Goal: Answer question/provide support

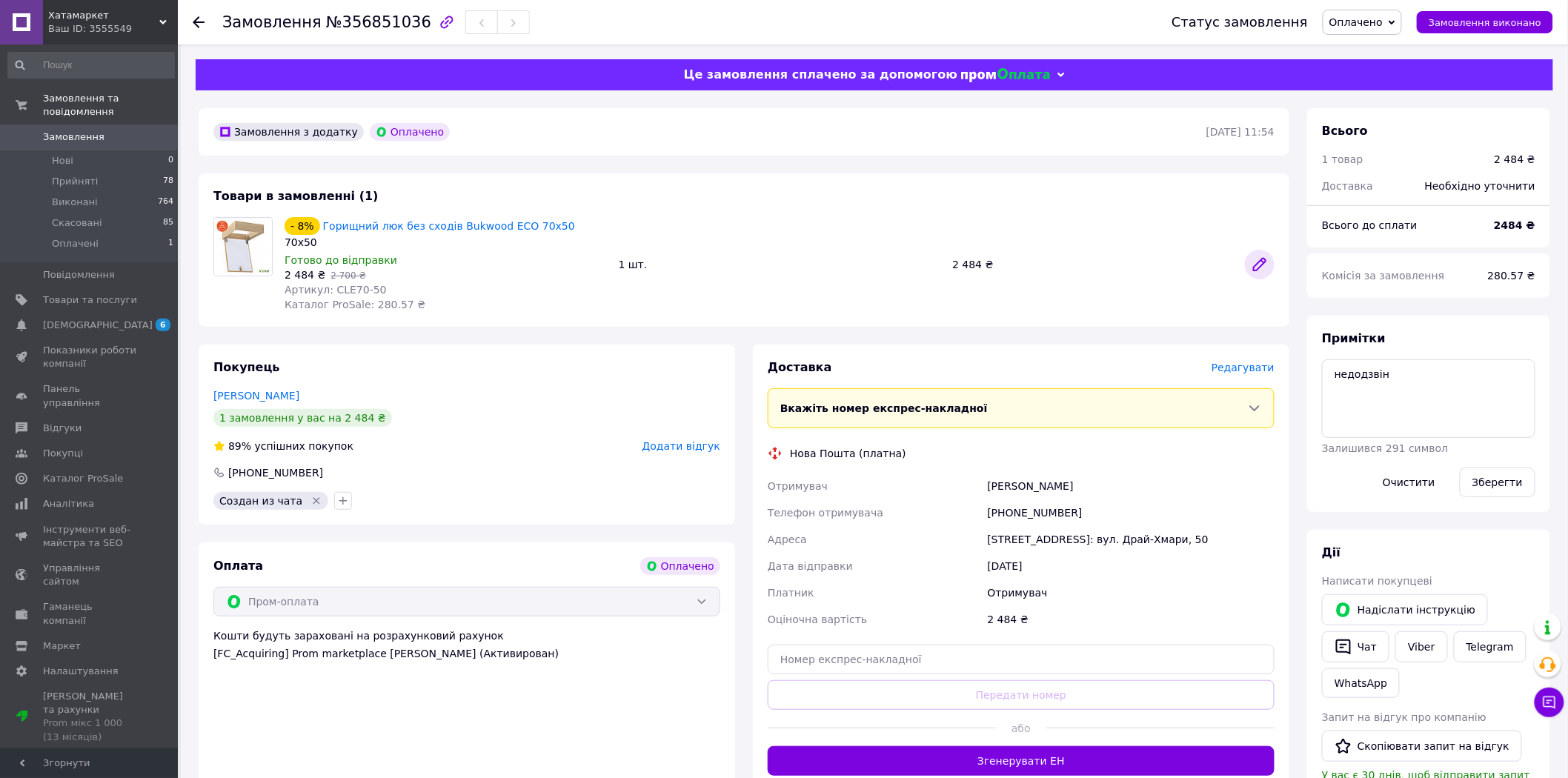
click at [1261, 264] on icon at bounding box center [1259, 264] width 12 height 12
click at [946, 588] on div "Платник" at bounding box center [874, 592] width 220 height 27
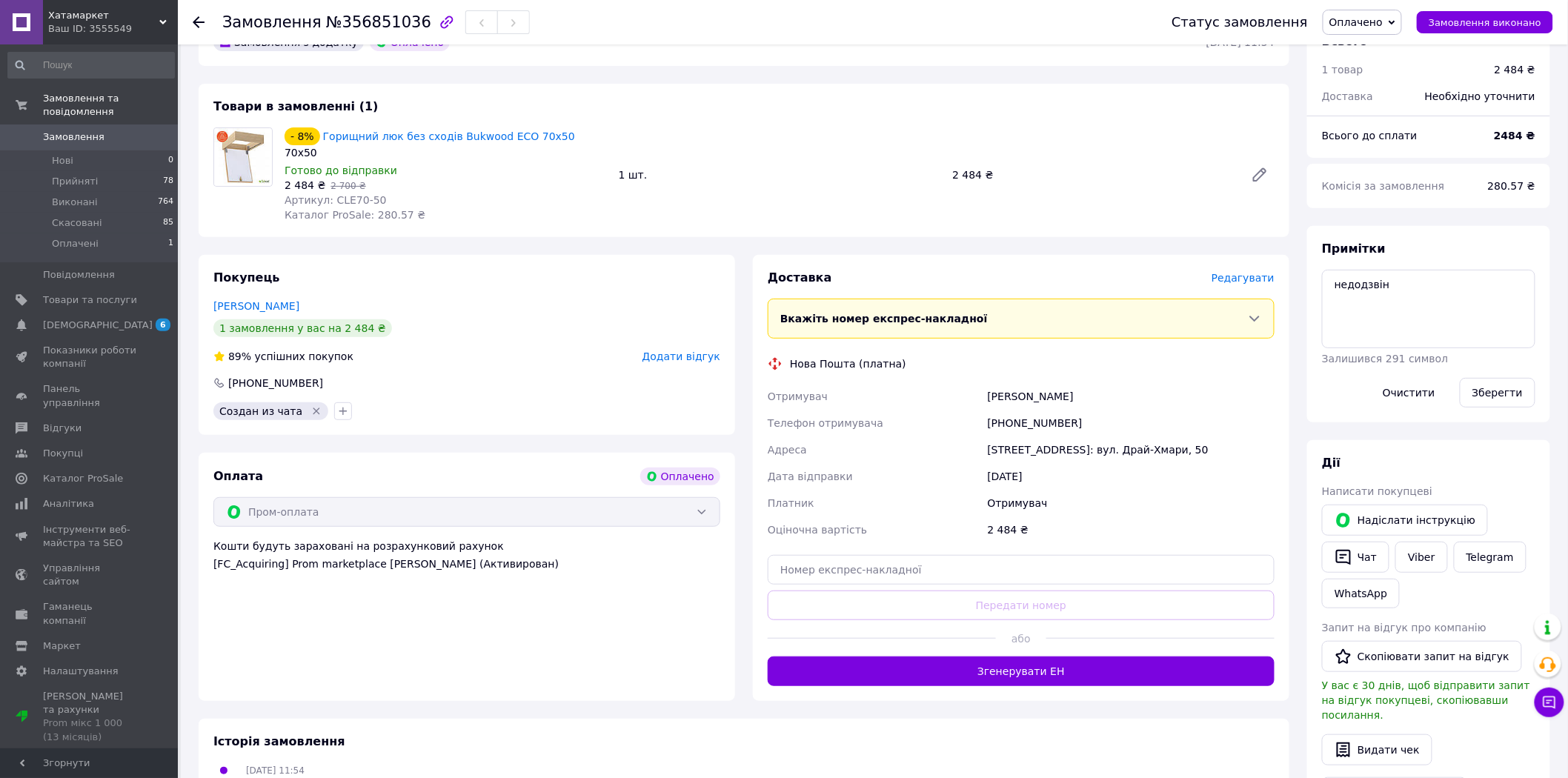
scroll to position [89, 0]
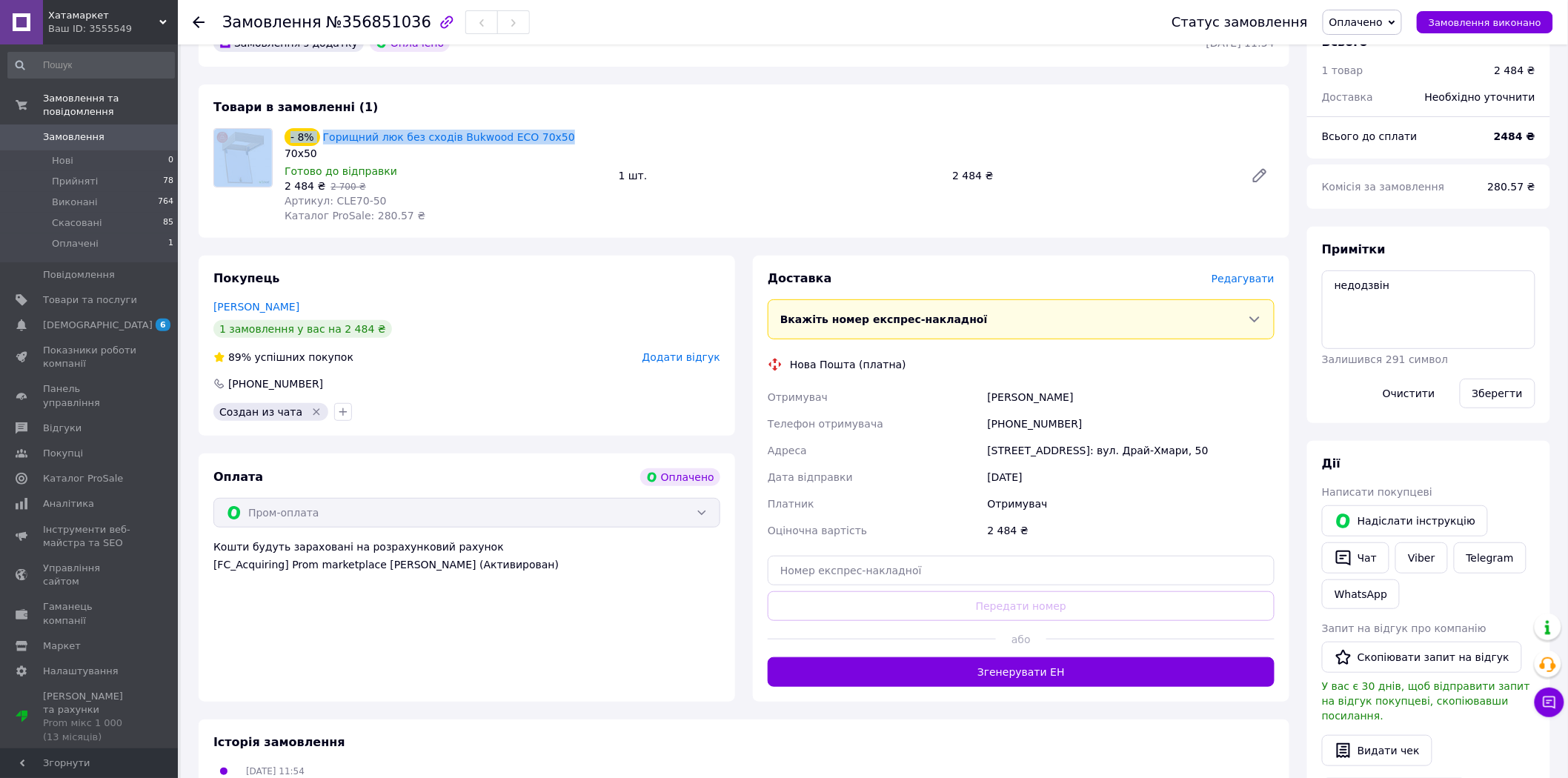
drag, startPoint x: 576, startPoint y: 112, endPoint x: 606, endPoint y: 131, distance: 35.5
click at [606, 131] on div "Товари в замовленні (1) - 8% Горищний люк без сходів Bukwood ECO 70х50 70х50 Го…" at bounding box center [744, 161] width 1090 height 154
click at [603, 131] on div "- 8% Горищний люк без сходів Bukwood ECO 70х50" at bounding box center [446, 137] width 326 height 21
drag, startPoint x: 568, startPoint y: 130, endPoint x: 322, endPoint y: 141, distance: 246.2
click at [322, 141] on div "- 8% Горищний люк без сходів Bukwood ECO 70х50" at bounding box center [446, 137] width 326 height 21
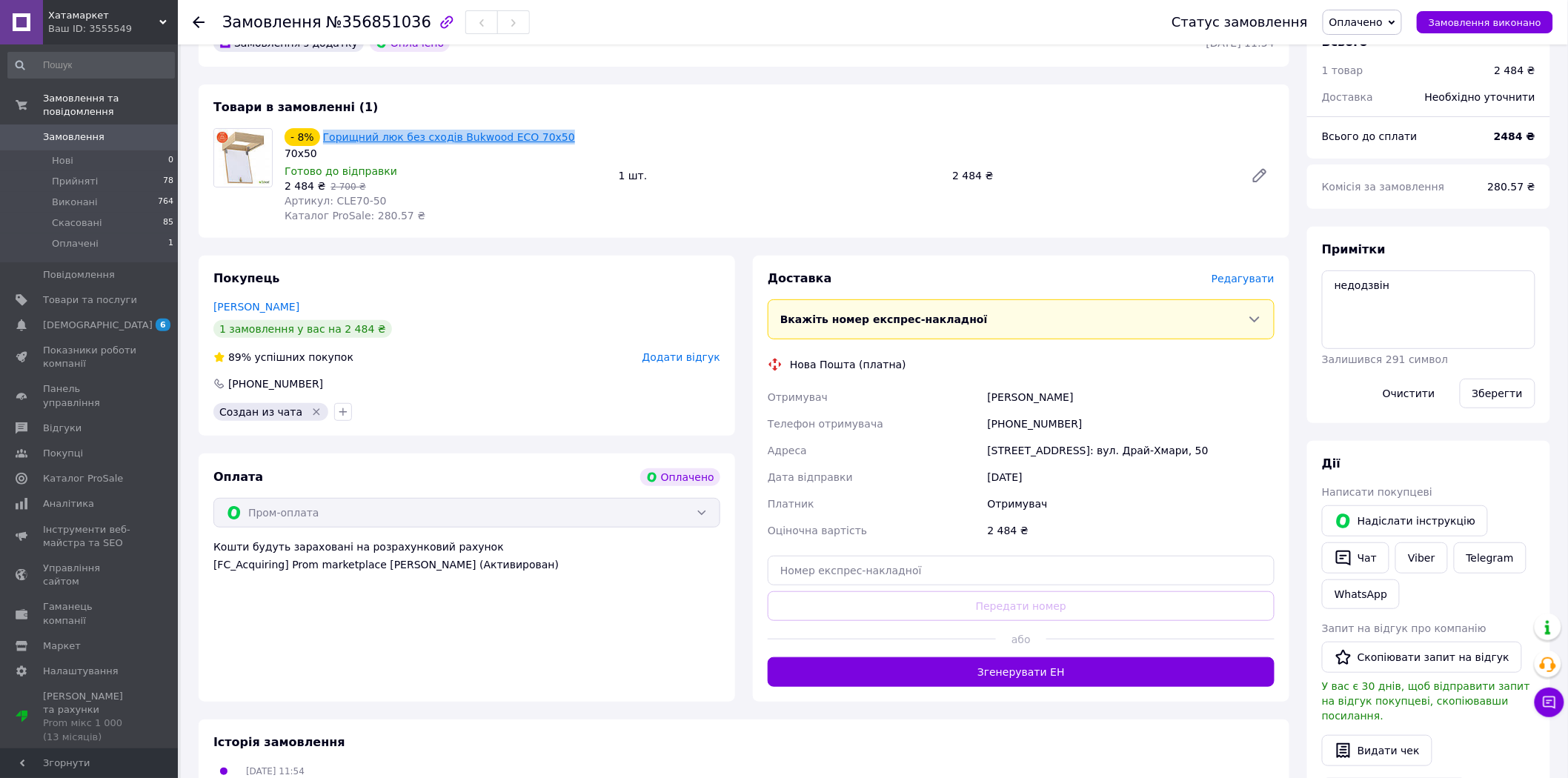
copy link "Горищний люк без сходів Bukwood ECO 70х50"
click at [1418, 290] on textarea "недодзвін" at bounding box center [1429, 309] width 213 height 78
paste textarea "Горищний люк без сходів Bukwood ECO 70х50"
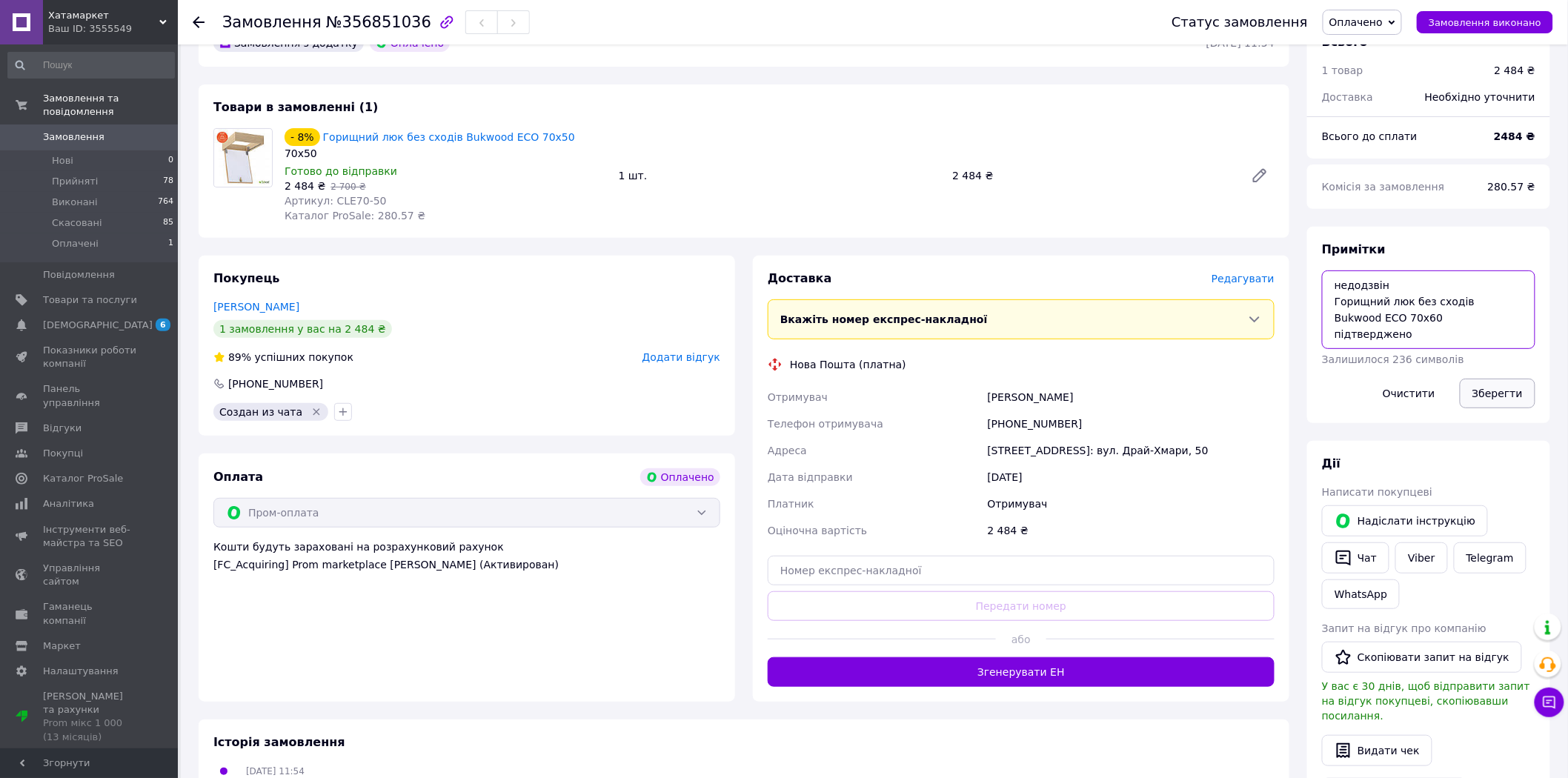
type textarea "недодзвін Горищний люк без сходів Bukwood ECO 70х60 підтверджено"
click at [1498, 395] on button "Зберегти" at bounding box center [1497, 393] width 75 height 29
